Goal: Task Accomplishment & Management: Complete application form

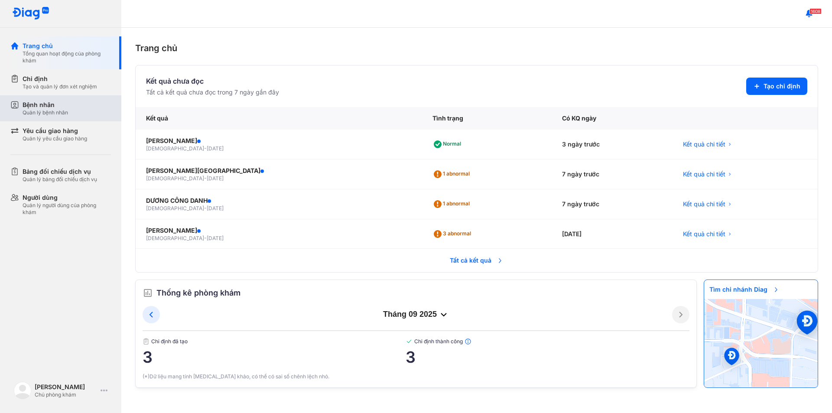
click at [38, 114] on div "Quản lý bệnh nhân" at bounding box center [45, 112] width 45 height 7
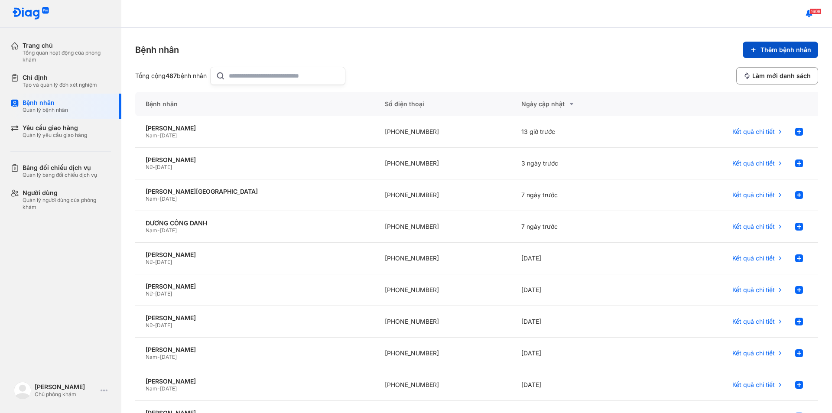
click at [772, 42] on button "Thêm bệnh nhân" at bounding box center [780, 50] width 75 height 16
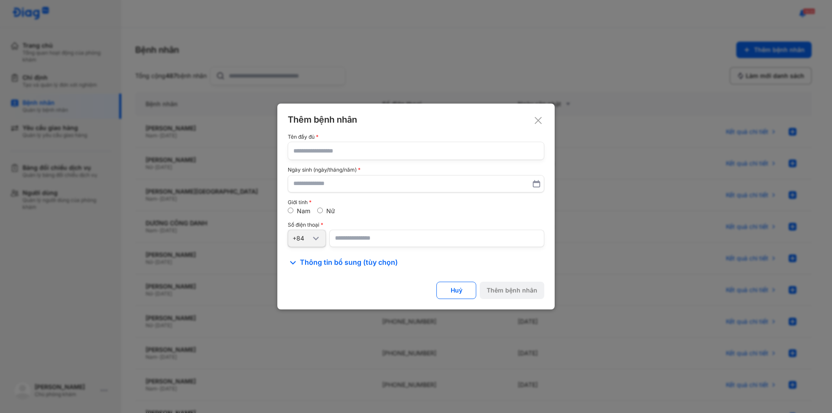
click at [331, 152] on input "text" at bounding box center [415, 150] width 245 height 17
type input "**********"
click at [294, 187] on input "text" at bounding box center [416, 184] width 244 height 16
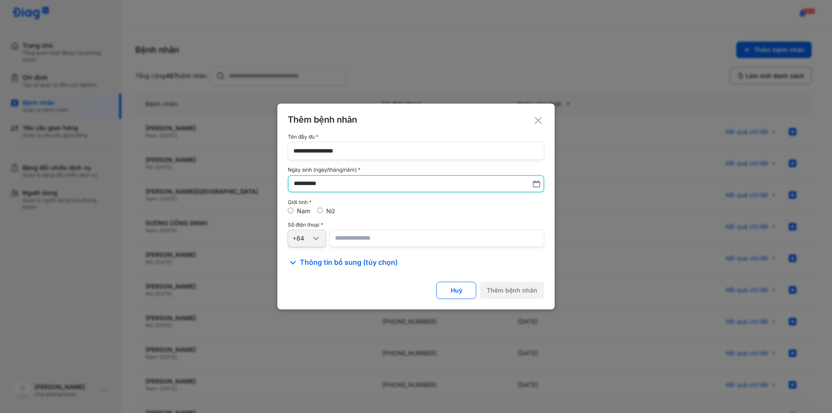
type input "**********"
click at [320, 213] on div "Nữ" at bounding box center [326, 211] width 18 height 8
click at [324, 211] on div "Nữ" at bounding box center [326, 211] width 18 height 8
click at [360, 235] on input "number" at bounding box center [436, 238] width 215 height 17
click at [346, 262] on span "Thông tin bổ sung (tùy chọn)" at bounding box center [349, 262] width 98 height 10
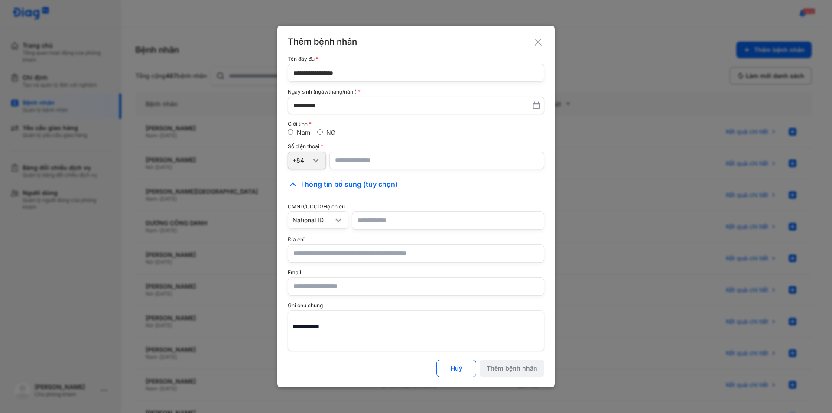
click at [385, 161] on input "number" at bounding box center [436, 160] width 215 height 17
type input "**********"
click at [330, 253] on input "text" at bounding box center [415, 253] width 245 height 17
type input "*"
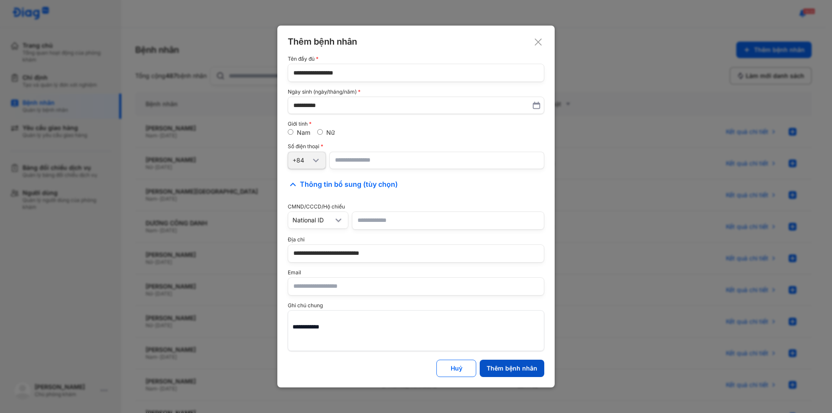
type input "**********"
click at [503, 367] on div "Thêm bệnh nhân" at bounding box center [512, 368] width 51 height 8
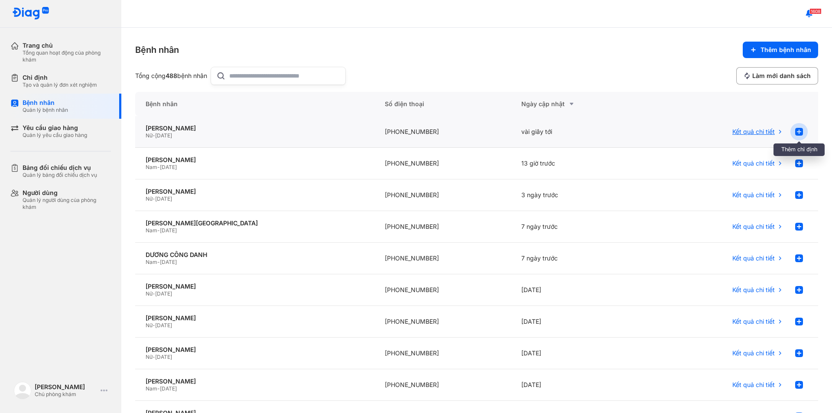
click at [794, 132] on icon at bounding box center [799, 131] width 10 height 10
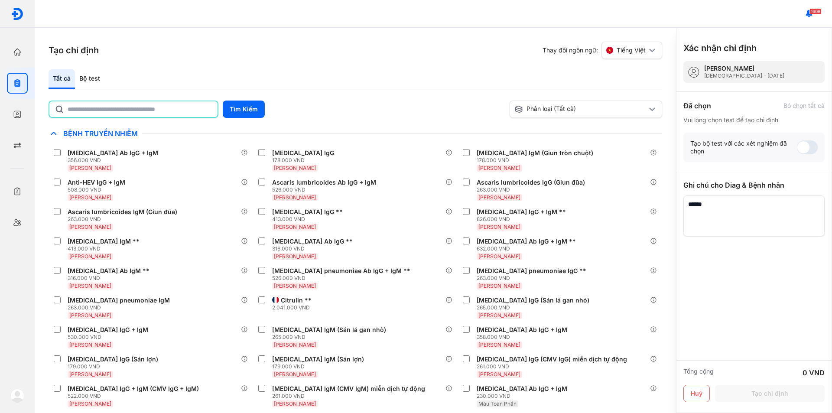
click at [116, 111] on input "text" at bounding box center [140, 109] width 145 height 16
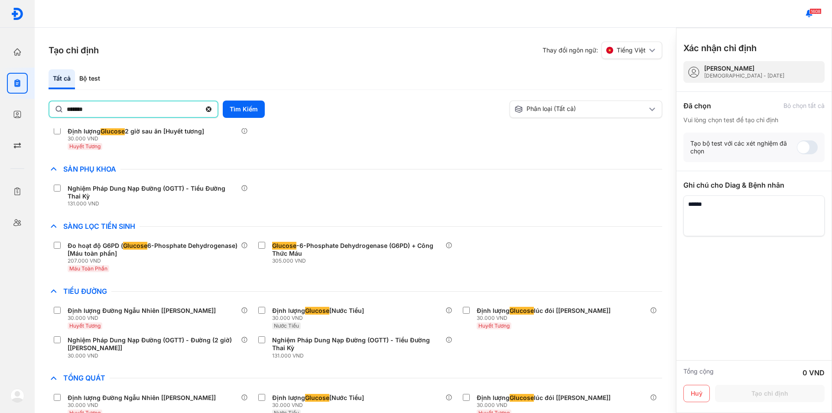
scroll to position [104, 0]
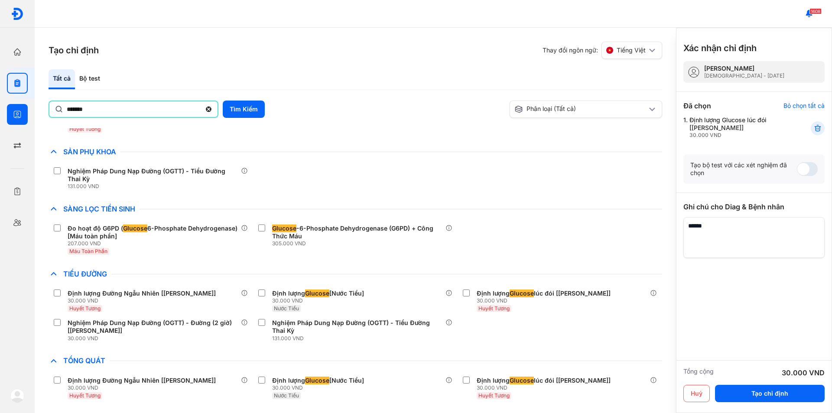
drag, startPoint x: 126, startPoint y: 111, endPoint x: 0, endPoint y: 126, distance: 126.9
click at [0, 126] on div "Trang chủ Tổng quan hoạt động của phòng khám Chỉ định Tạo và quản lý đơn xét ng…" at bounding box center [416, 206] width 832 height 413
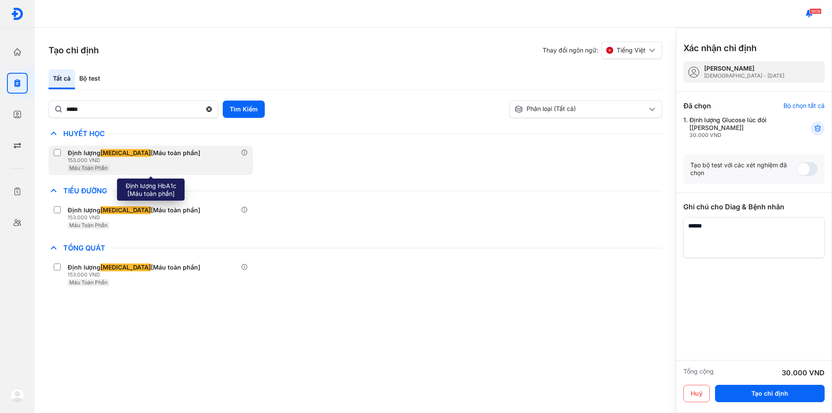
click at [61, 157] on label at bounding box center [59, 153] width 10 height 9
click at [73, 155] on div "Định lượng HbA1c [Máu toàn phần]" at bounding box center [134, 153] width 133 height 8
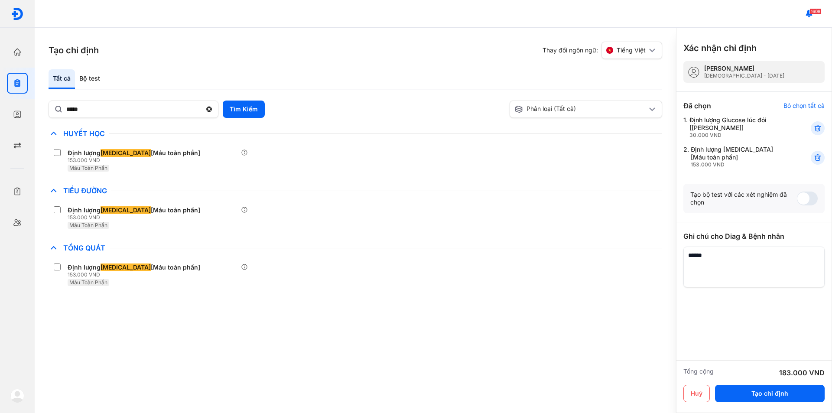
click at [65, 81] on div "Tất cả" at bounding box center [62, 79] width 26 height 20
drag, startPoint x: 94, startPoint y: 114, endPoint x: 0, endPoint y: 130, distance: 94.8
click at [0, 129] on div "Trang chủ Tổng quan hoạt động của phòng khám Chỉ định Tạo và quản lý đơn xét ng…" at bounding box center [416, 206] width 832 height 413
type input "*"
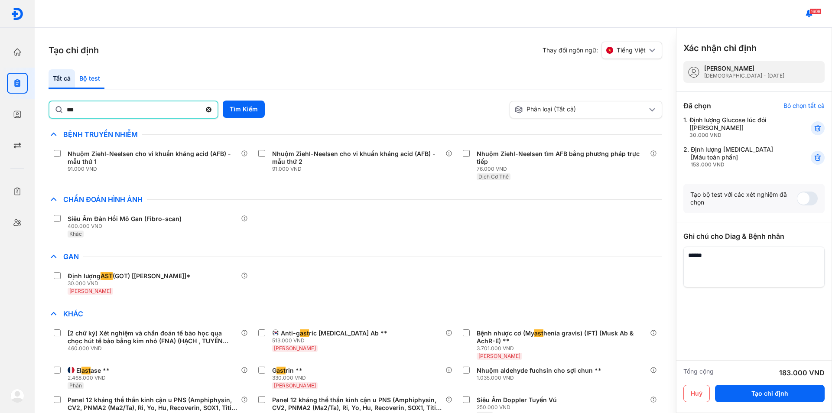
click at [91, 77] on div "Bộ test" at bounding box center [89, 79] width 29 height 20
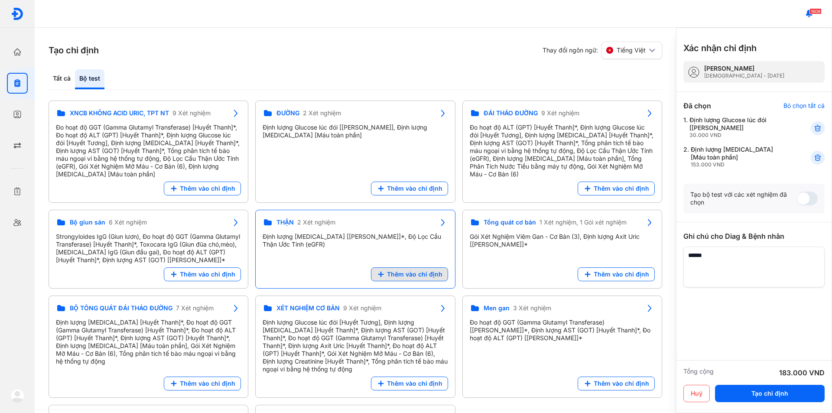
click at [399, 278] on span "Thêm vào chỉ định" at bounding box center [414, 274] width 55 height 8
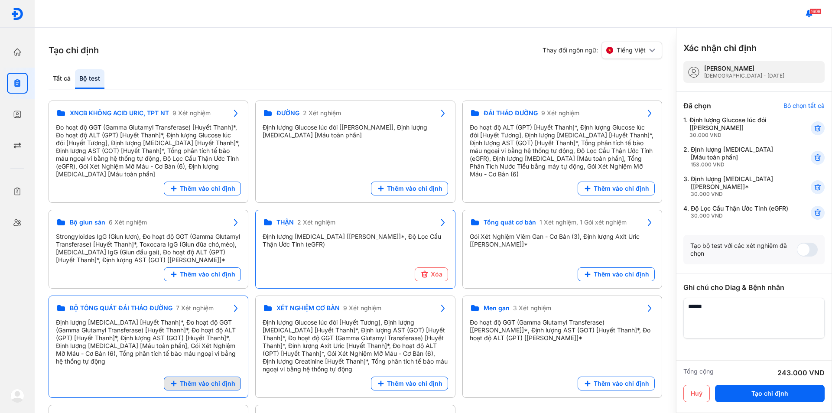
scroll to position [78, 0]
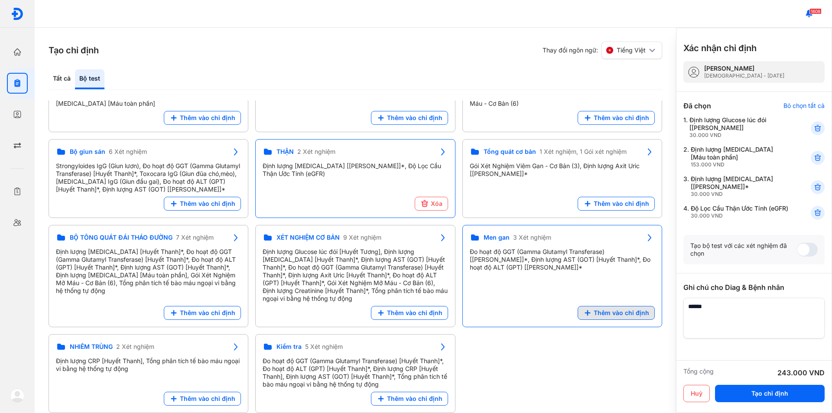
click at [603, 311] on span "Thêm vào chỉ định" at bounding box center [621, 313] width 55 height 8
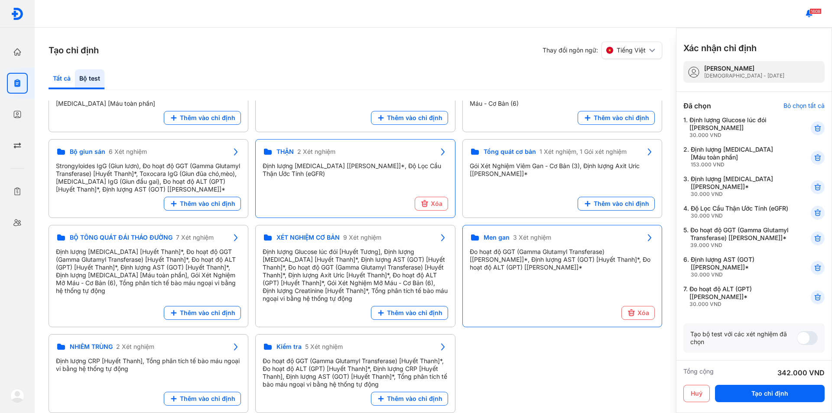
click at [62, 77] on div "Tất cả" at bounding box center [62, 79] width 26 height 20
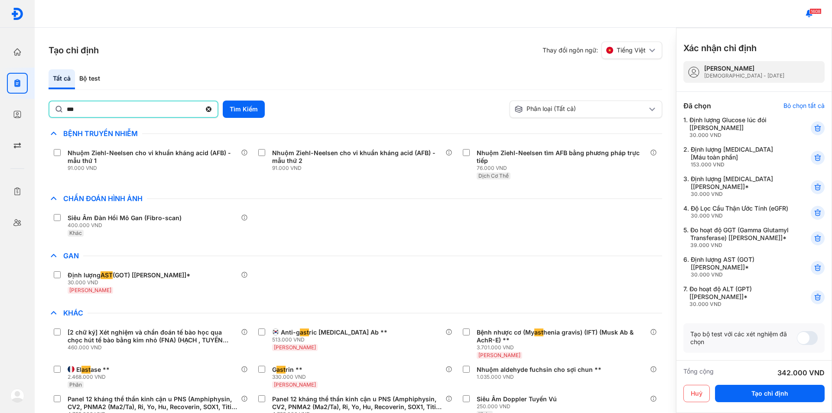
drag, startPoint x: 131, startPoint y: 113, endPoint x: 43, endPoint y: 126, distance: 88.9
click at [43, 126] on div "Tạo chỉ định Thay đổi ngôn ngữ: Tiếng Việt Tất cả Bộ test *** Tìm Kiếm Phân loạ…" at bounding box center [355, 220] width 641 height 385
type input "**"
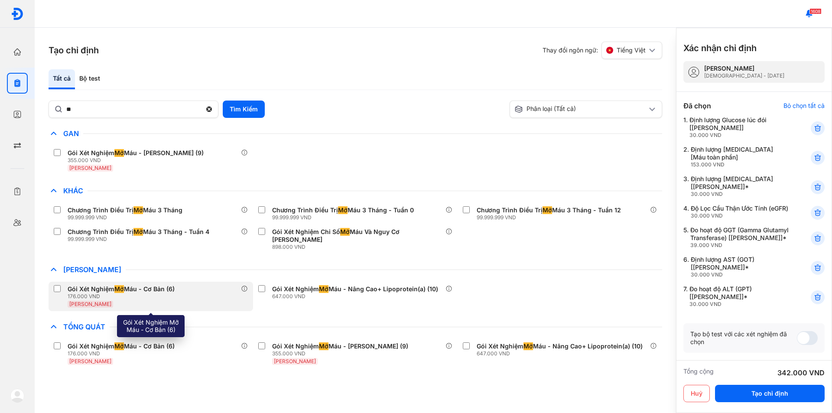
click at [81, 293] on div "176.000 VND" at bounding box center [123, 296] width 110 height 7
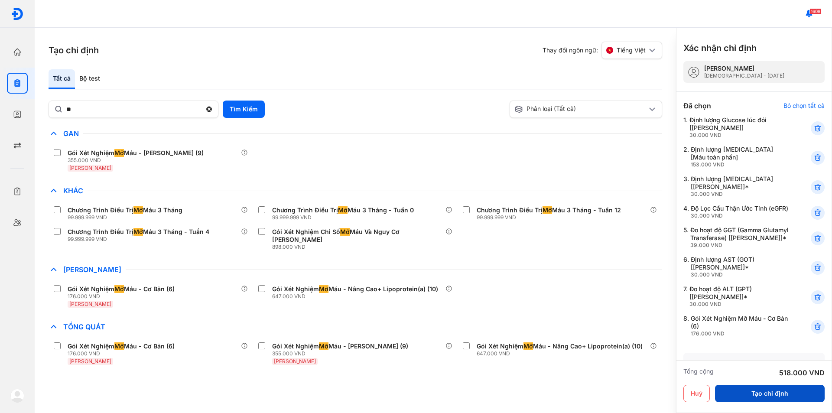
click at [746, 396] on button "Tạo chỉ định" at bounding box center [770, 393] width 110 height 17
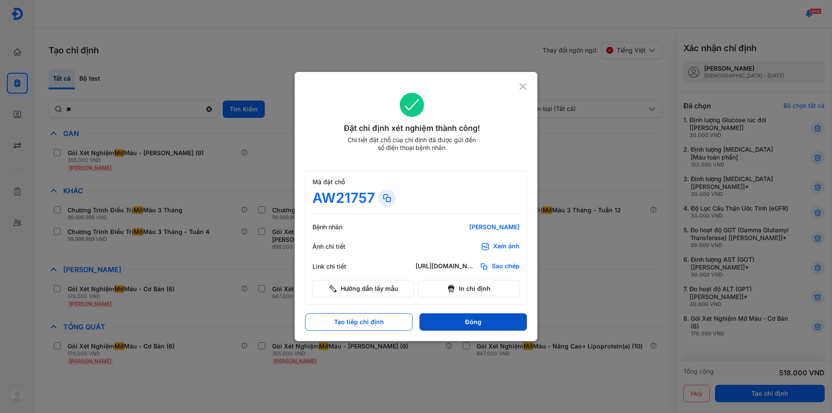
click at [454, 322] on button "Đóng" at bounding box center [472, 321] width 107 height 17
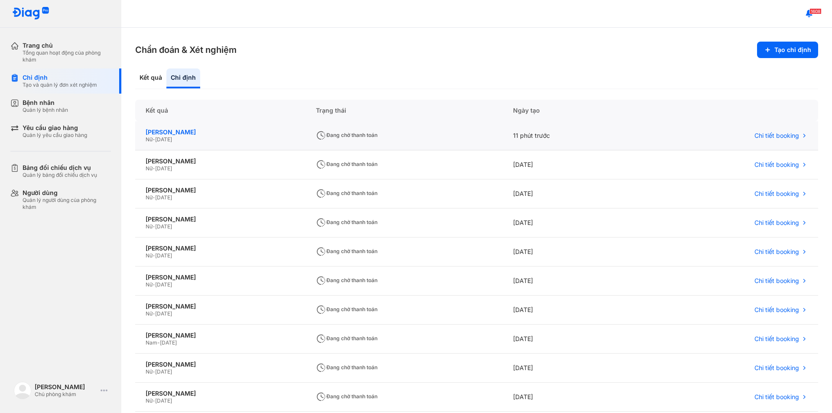
click at [169, 135] on div "[PERSON_NAME]" at bounding box center [220, 132] width 149 height 8
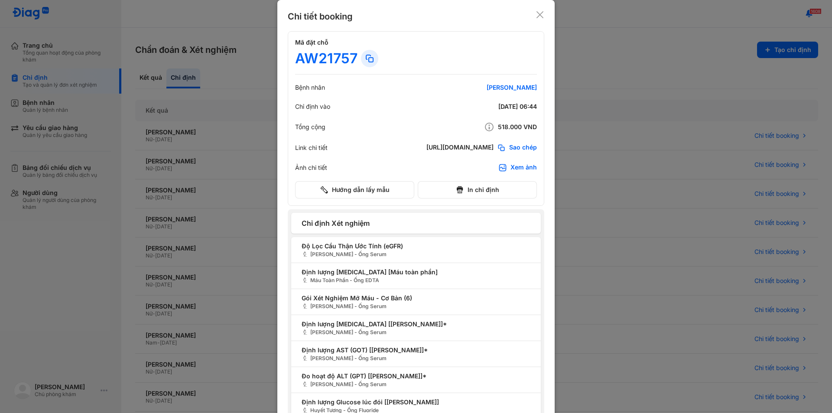
click at [538, 19] on div "Chi tiết booking" at bounding box center [416, 16] width 256 height 12
click at [538, 13] on use at bounding box center [539, 14] width 7 height 7
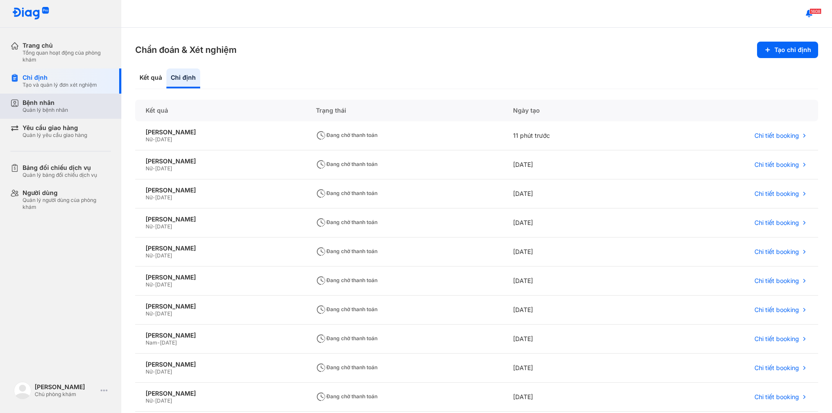
click at [43, 112] on div "Quản lý bệnh nhân" at bounding box center [45, 110] width 45 height 7
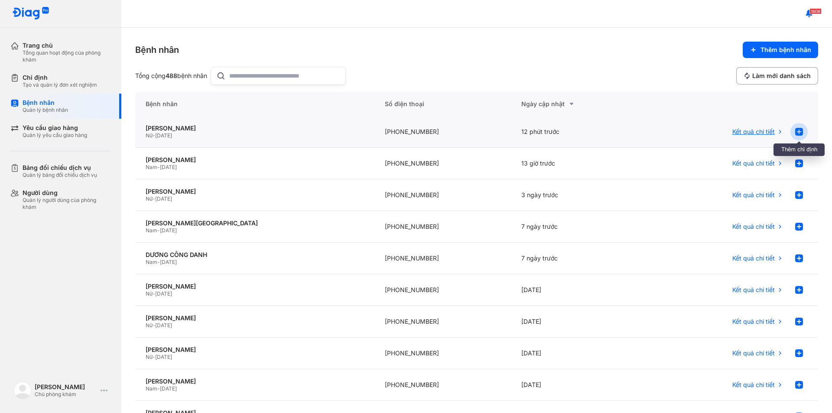
click at [794, 133] on icon at bounding box center [799, 131] width 10 height 10
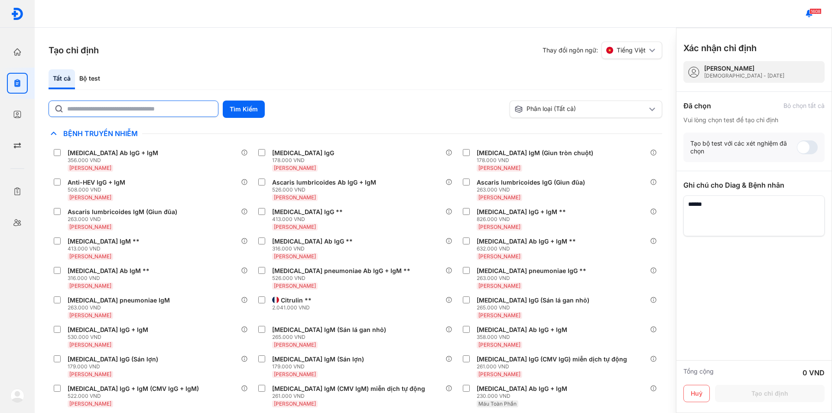
click at [199, 113] on input "text" at bounding box center [140, 109] width 146 height 16
type input "******"
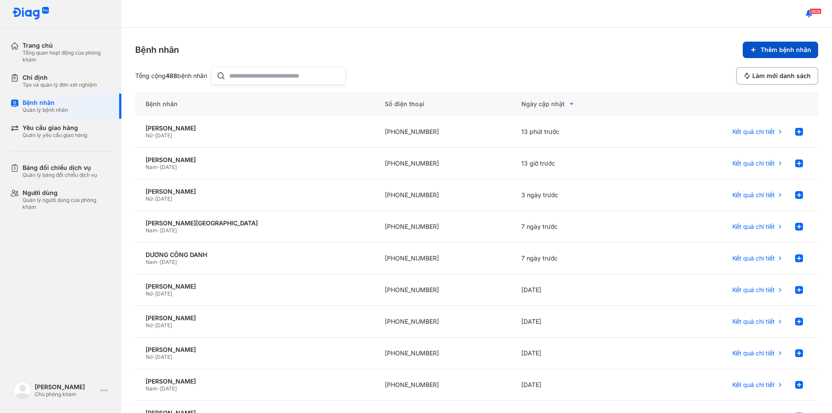
click at [776, 46] on span "Thêm bệnh nhân" at bounding box center [785, 50] width 51 height 8
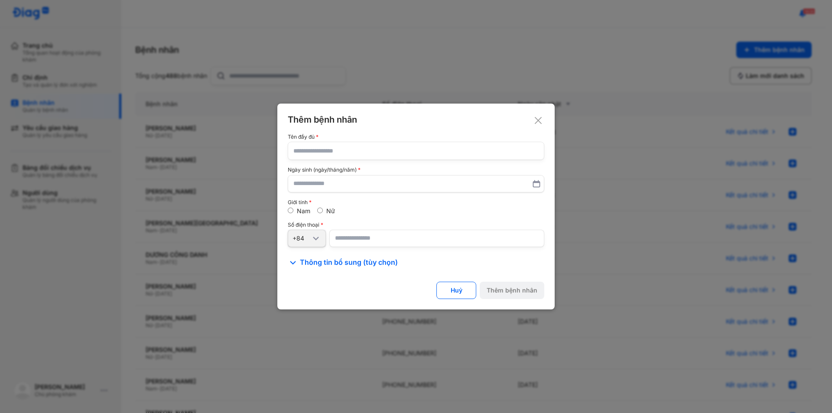
click at [311, 149] on input "text" at bounding box center [415, 150] width 245 height 17
type input "**********"
click at [303, 182] on input "text" at bounding box center [416, 184] width 244 height 16
click at [328, 263] on span "Thông tin bổ sung (tùy chọn)" at bounding box center [349, 262] width 98 height 10
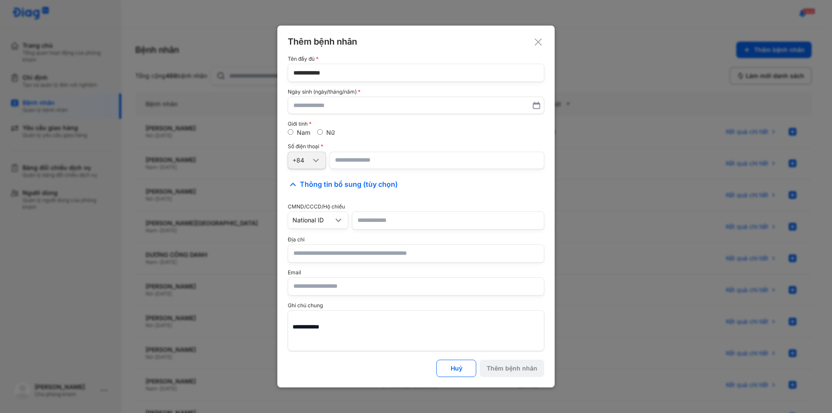
click at [311, 253] on input "text" at bounding box center [415, 253] width 245 height 17
click at [308, 109] on input "text" at bounding box center [416, 105] width 244 height 16
type input "**********"
click at [317, 255] on input "text" at bounding box center [415, 253] width 245 height 17
type input "*"
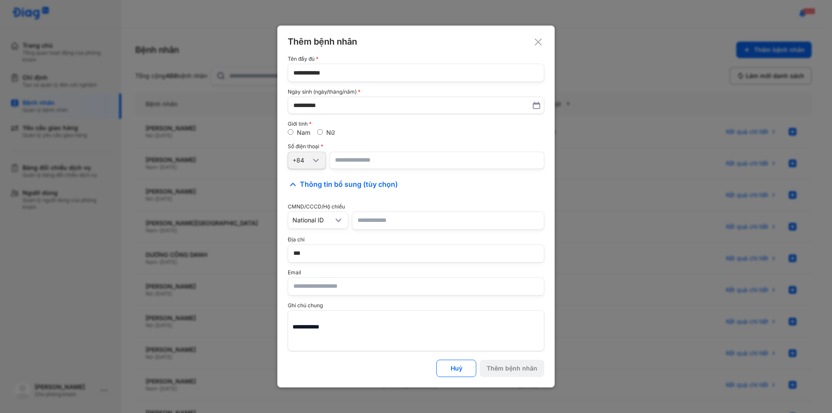
type input "*"
type input "**********"
click at [376, 162] on input "number" at bounding box center [436, 160] width 215 height 17
type input "**********"
click at [526, 374] on button "Thêm bệnh nhân" at bounding box center [512, 368] width 65 height 17
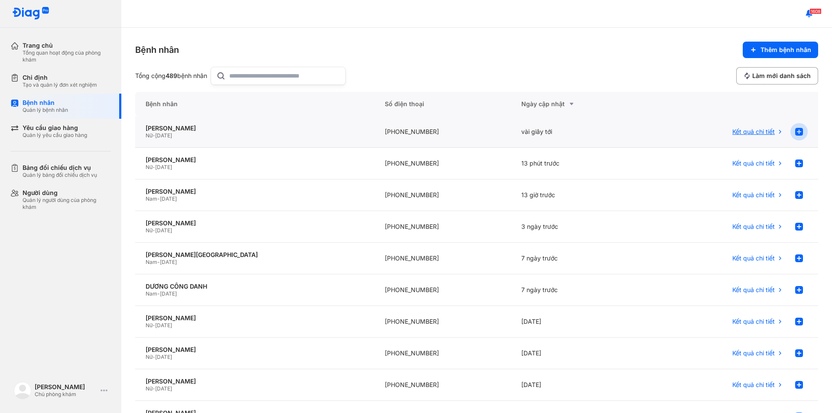
click at [795, 130] on use at bounding box center [799, 132] width 8 height 8
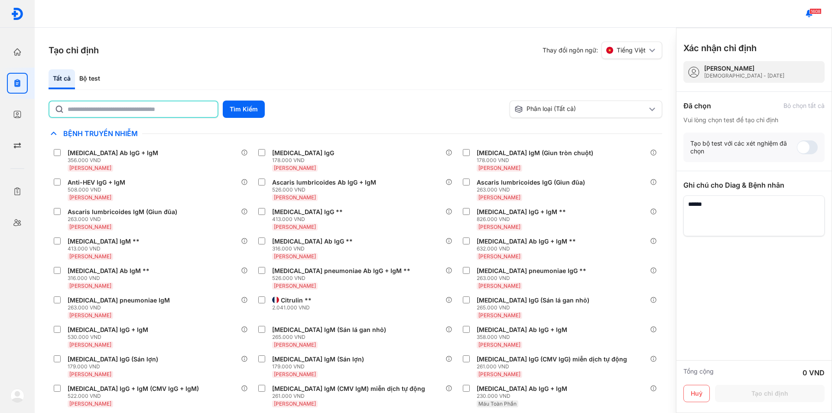
click at [106, 109] on input "text" at bounding box center [140, 109] width 145 height 16
type input "******"
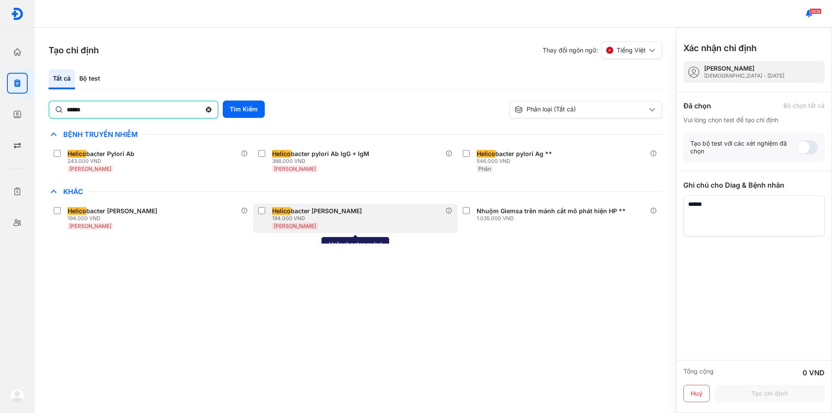
click at [312, 212] on div "Helico bacter pylori IgM" at bounding box center [317, 211] width 90 height 8
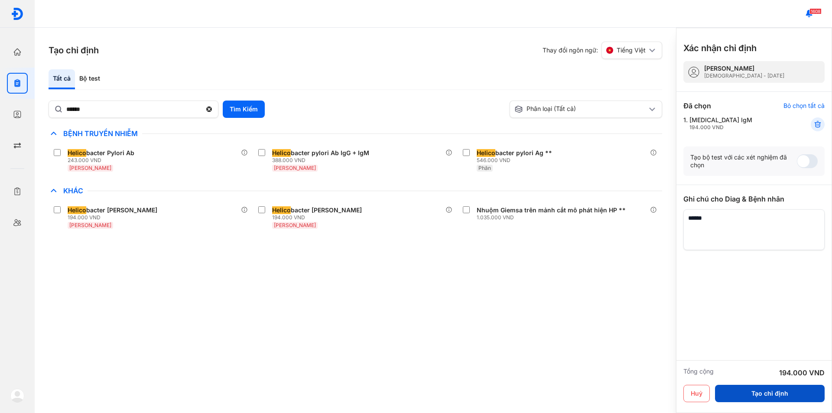
click at [758, 391] on button "Tạo chỉ định" at bounding box center [770, 393] width 110 height 17
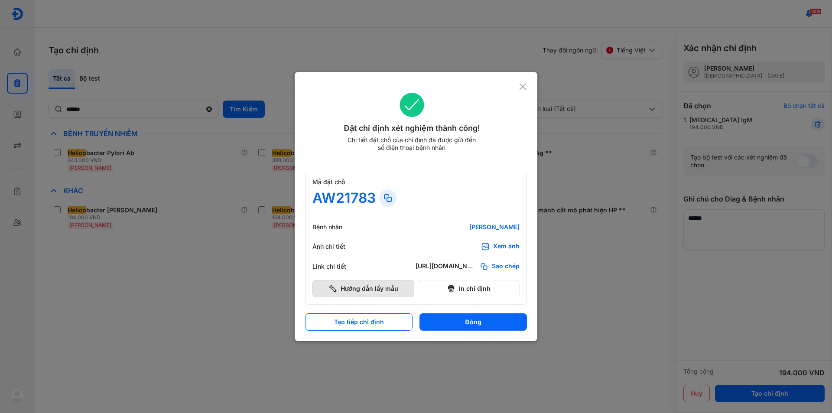
click at [343, 288] on button "Hướng dẫn lấy mẫu" at bounding box center [363, 288] width 102 height 17
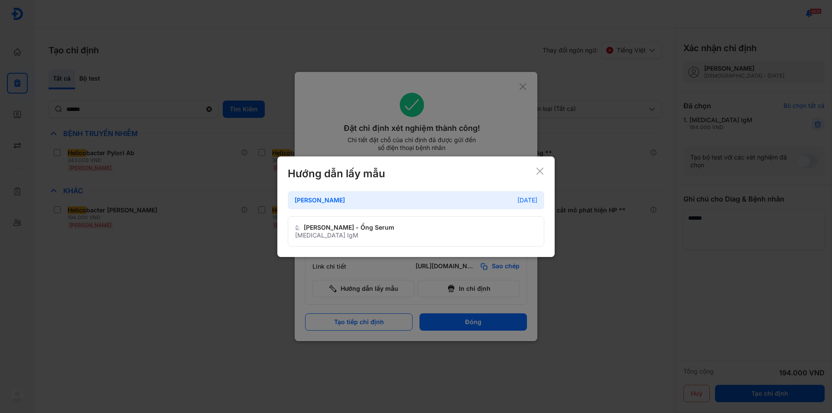
click at [538, 167] on icon at bounding box center [539, 171] width 9 height 9
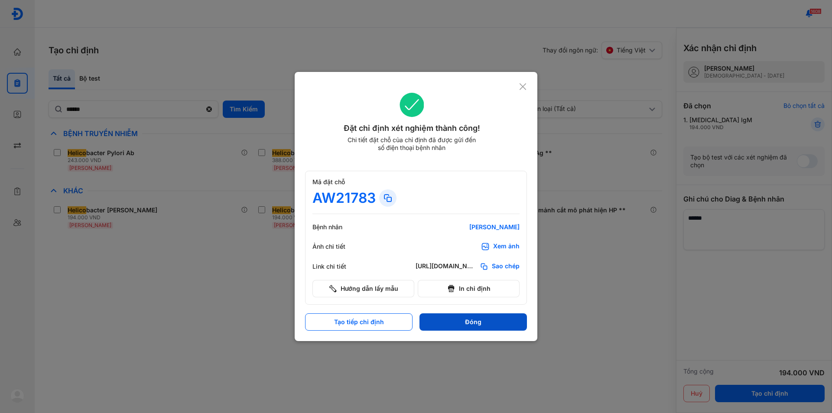
click at [482, 326] on button "Đóng" at bounding box center [472, 321] width 107 height 17
